Goal: Task Accomplishment & Management: Manage account settings

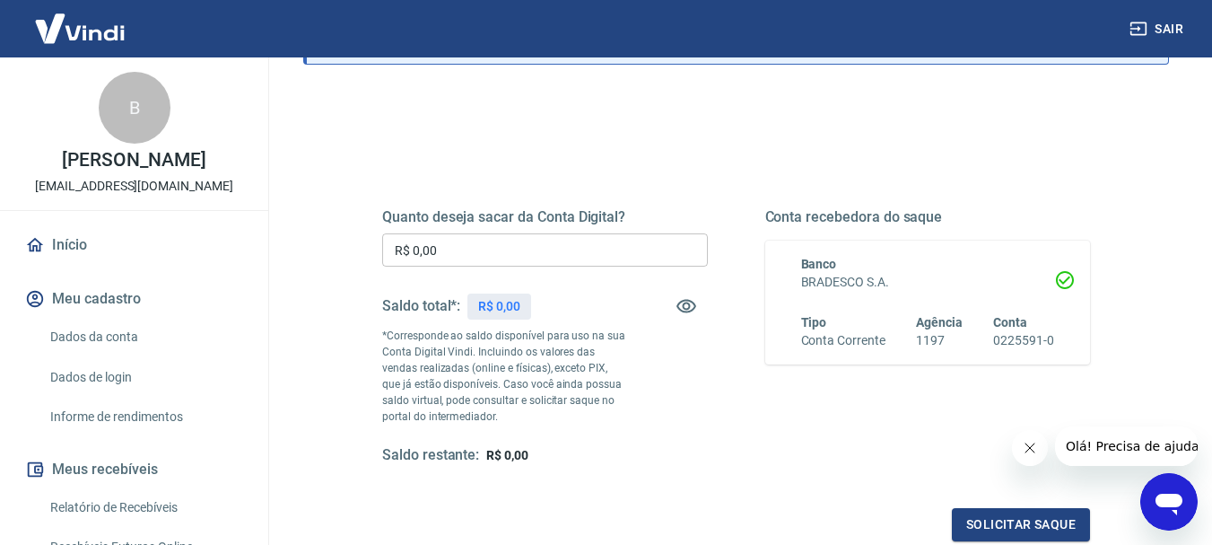
scroll to position [153, 0]
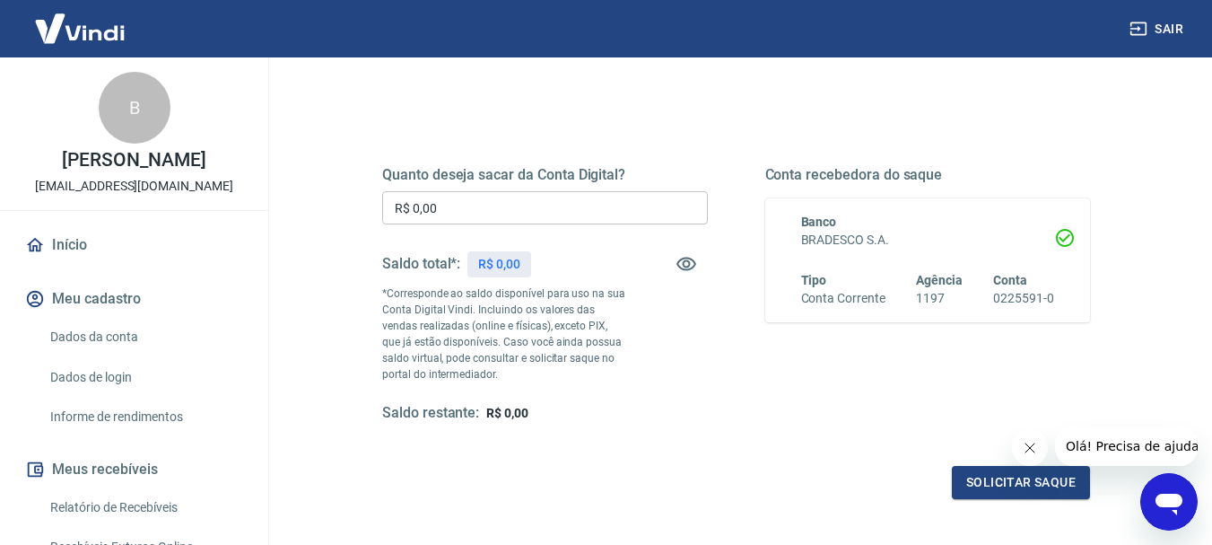
scroll to position [207, 0]
